Goal: Transaction & Acquisition: Purchase product/service

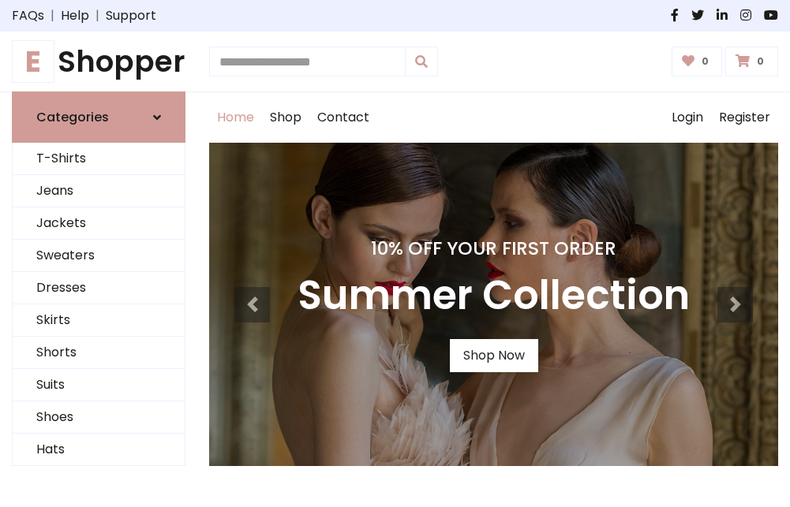
click at [394, 253] on h4 "10% Off Your First Order" at bounding box center [493, 248] width 392 height 22
click at [493, 356] on link "Shop Now" at bounding box center [494, 355] width 88 height 33
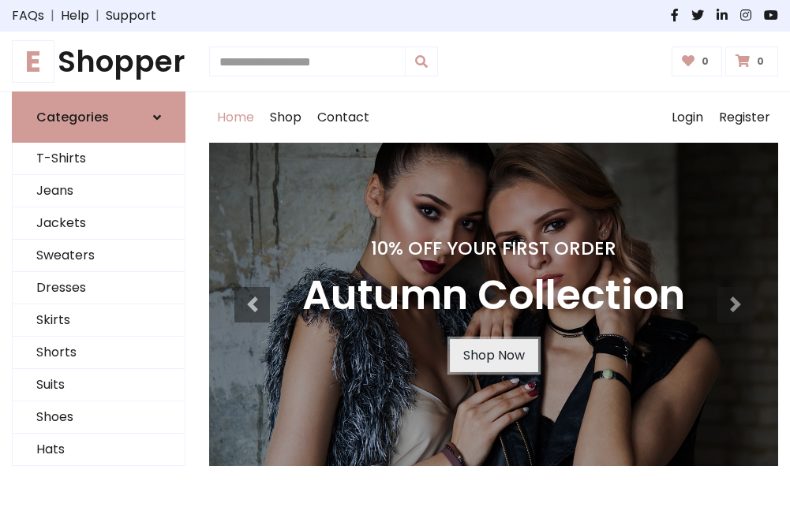
click at [493, 356] on link "Shop Now" at bounding box center [494, 355] width 88 height 33
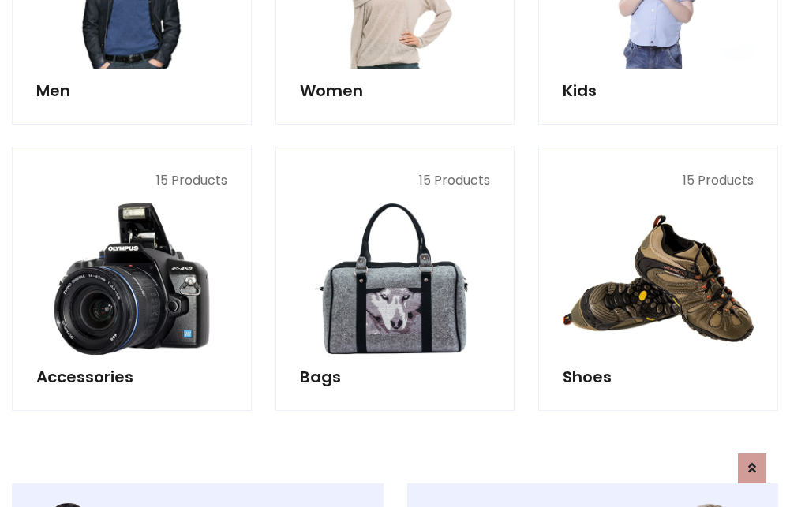
scroll to position [1573, 0]
